Goal: Navigation & Orientation: Find specific page/section

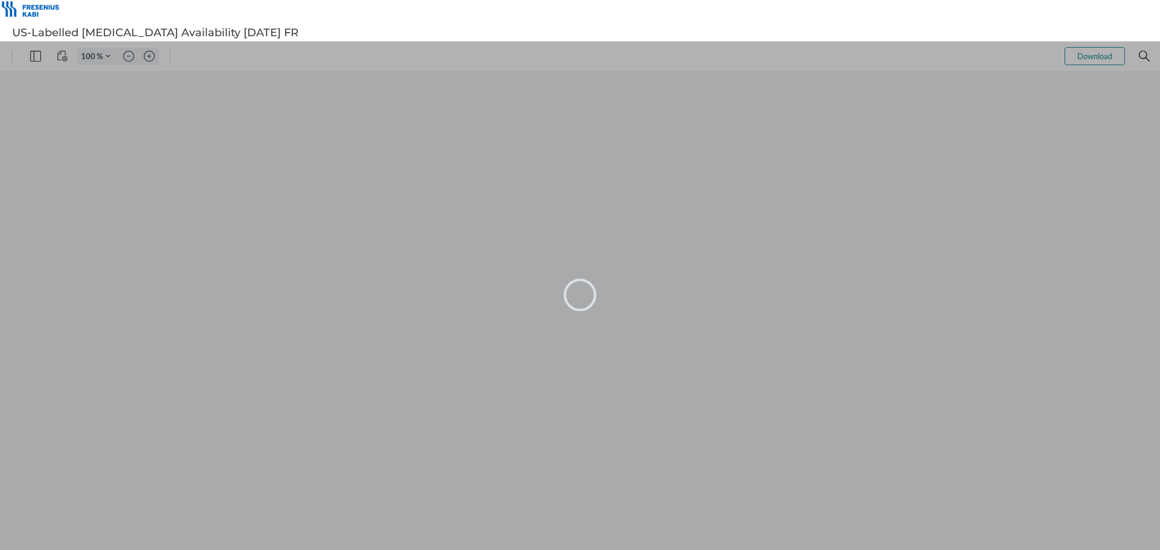
type input "99"
